Goal: Information Seeking & Learning: Understand process/instructions

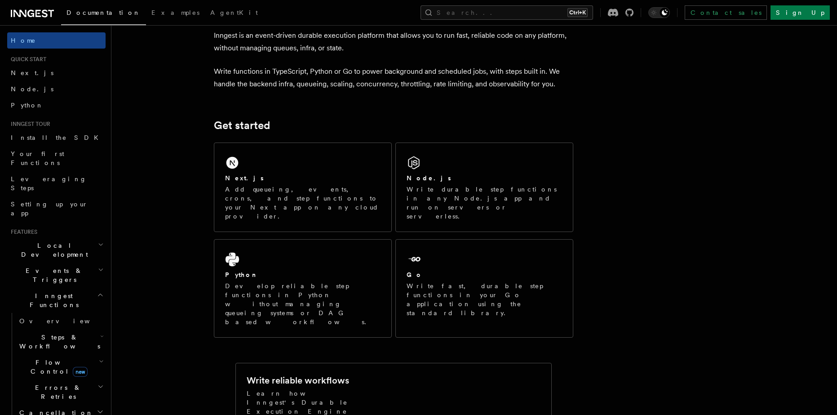
scroll to position [45, 0]
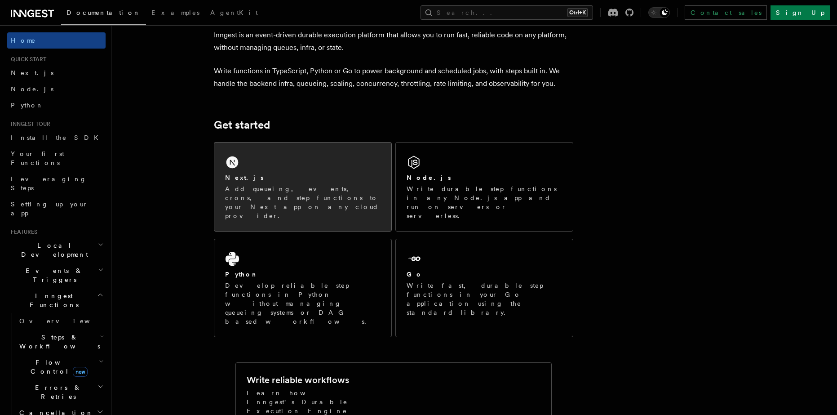
click at [298, 178] on div "Next.js" at bounding box center [302, 177] width 155 height 9
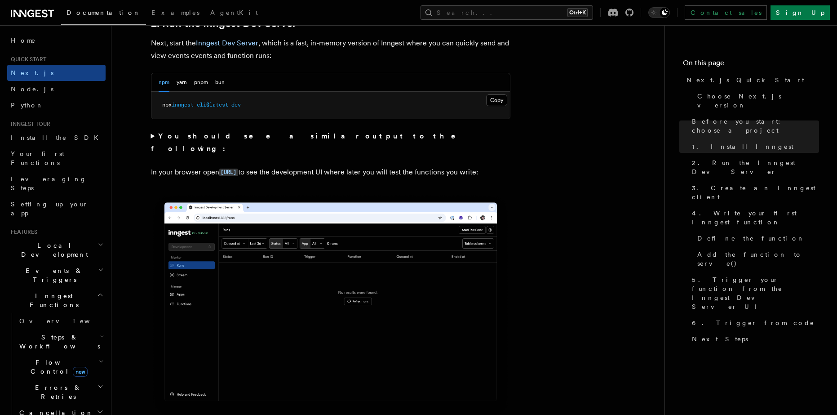
scroll to position [674, 0]
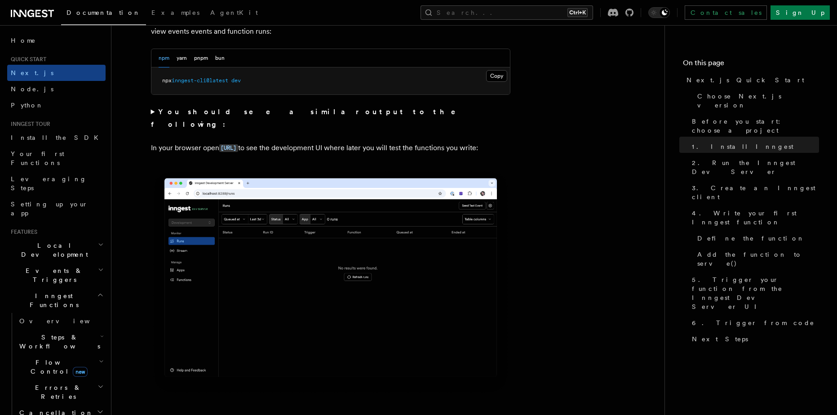
click at [151, 111] on summary "You should see a similar output to the following:" at bounding box center [330, 118] width 359 height 25
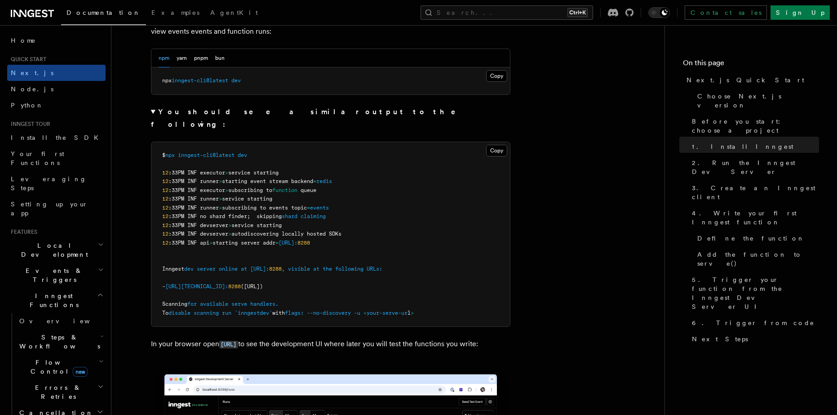
click at [152, 111] on summary "You should see a similar output to the following:" at bounding box center [330, 118] width 359 height 25
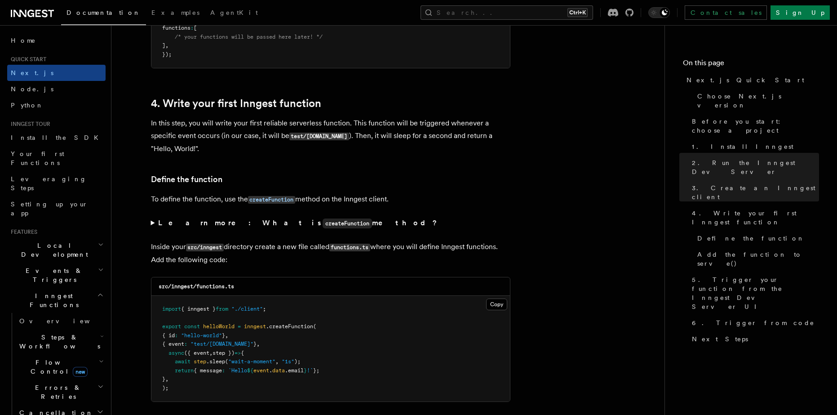
scroll to position [1393, 0]
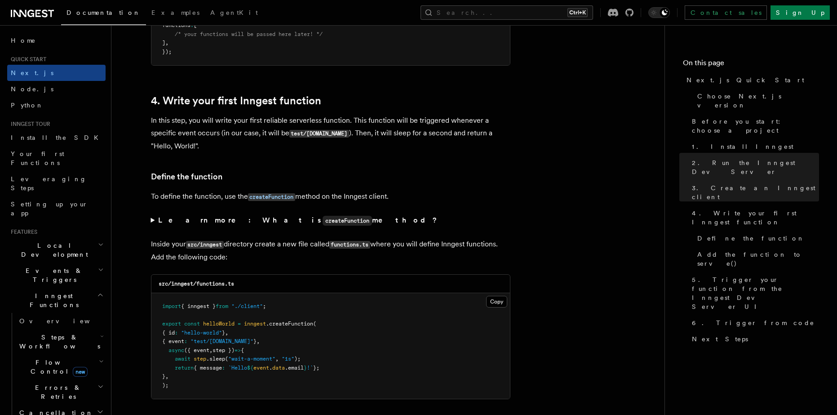
click at [151, 221] on summary "Learn more: What is createFunction method?" at bounding box center [330, 220] width 359 height 13
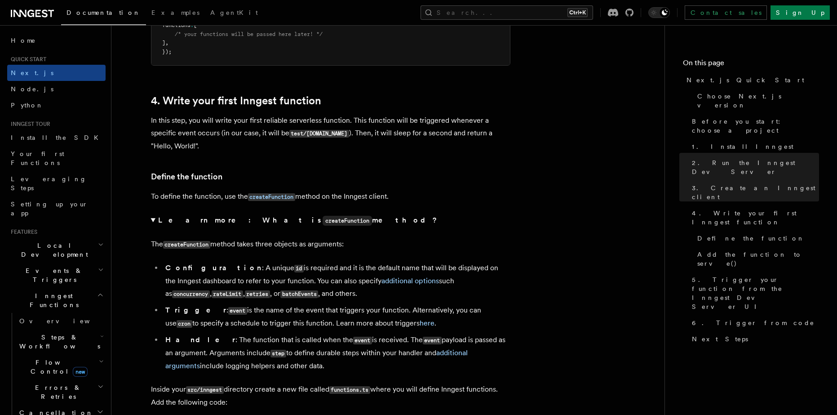
click at [151, 221] on summary "Learn more: What is createFunction method?" at bounding box center [330, 220] width 359 height 13
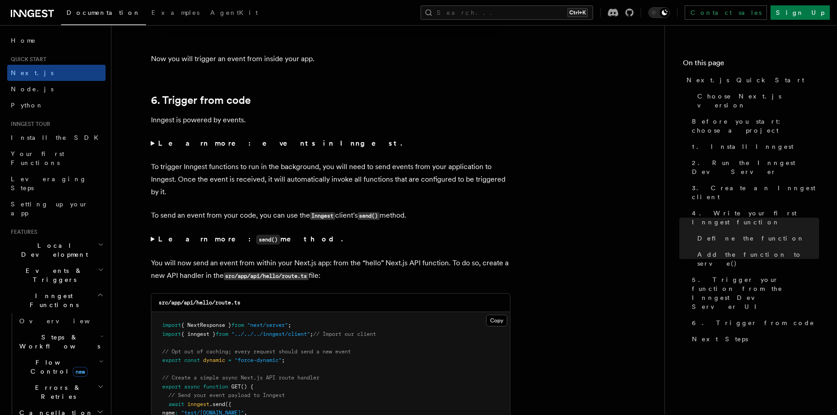
scroll to position [4492, 0]
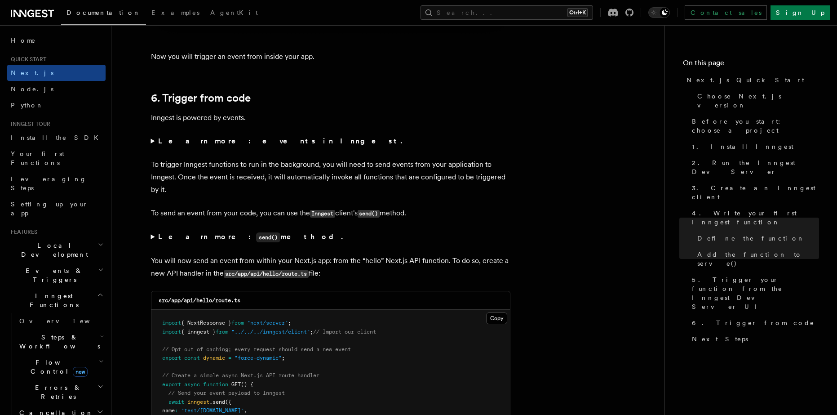
click at [153, 140] on summary "Learn more: events in Inngest." at bounding box center [330, 141] width 359 height 13
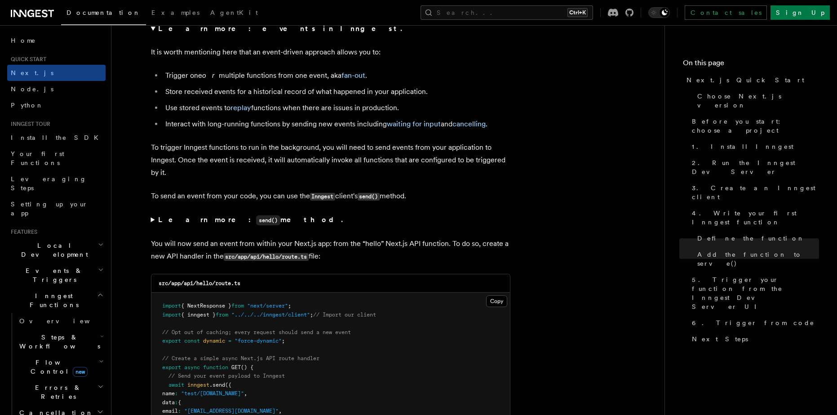
scroll to position [4626, 0]
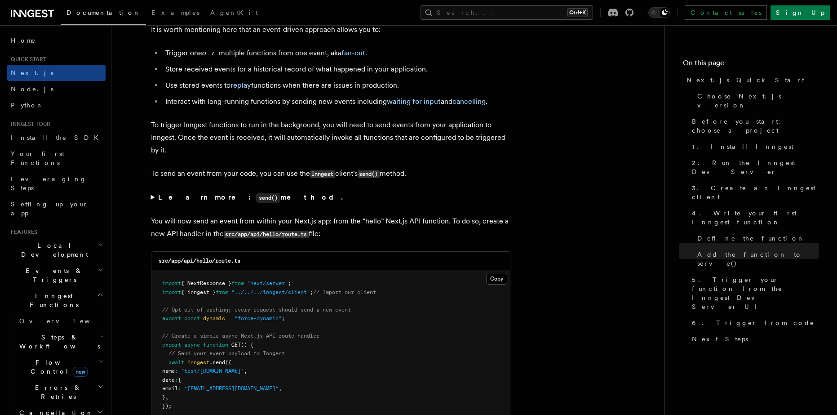
click at [151, 196] on summary "Learn more: send() method." at bounding box center [330, 197] width 359 height 13
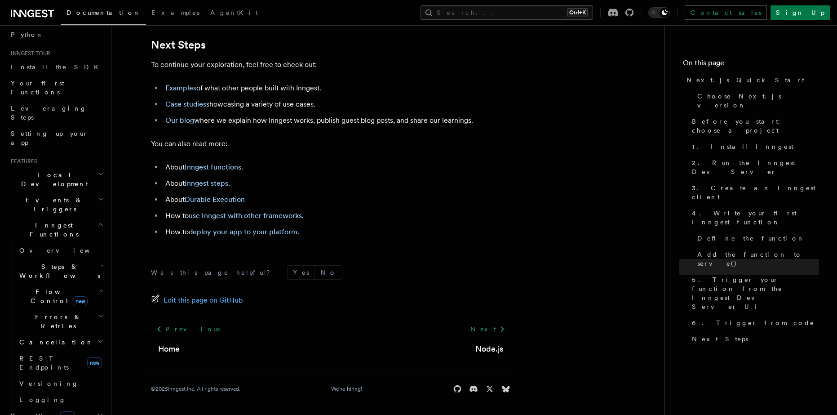
scroll to position [90, 0]
